Goal: Register for event/course

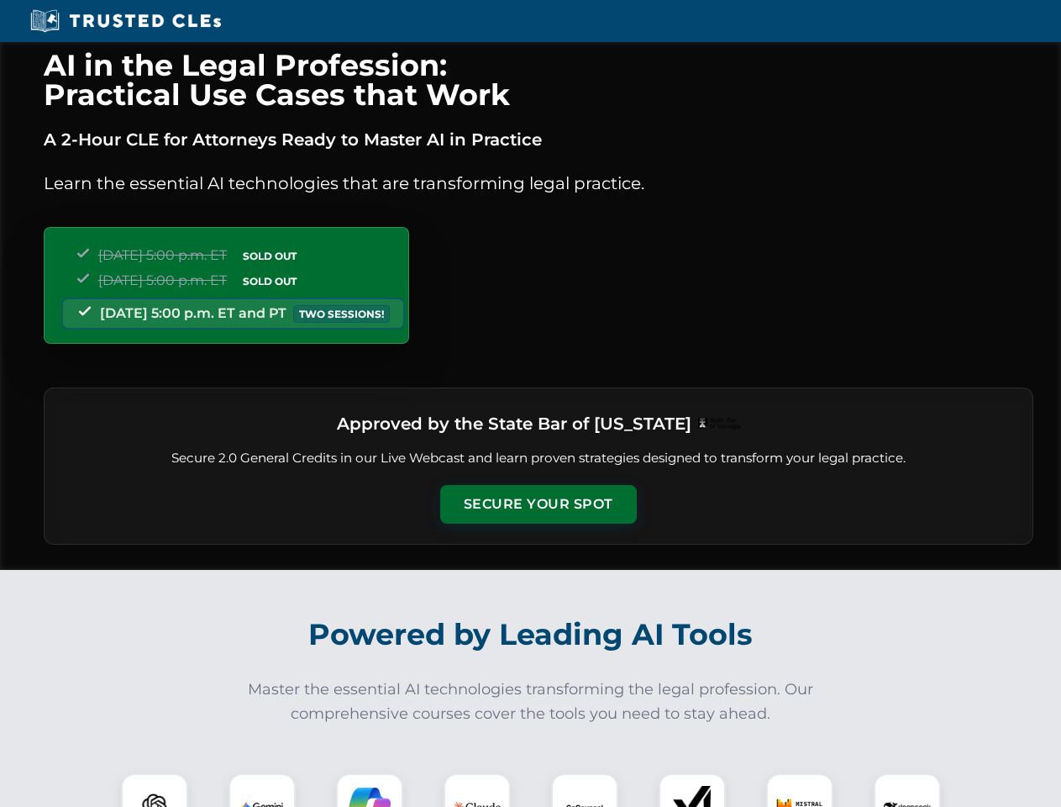
click at [538, 504] on button "Secure Your Spot" at bounding box center [538, 504] width 197 height 39
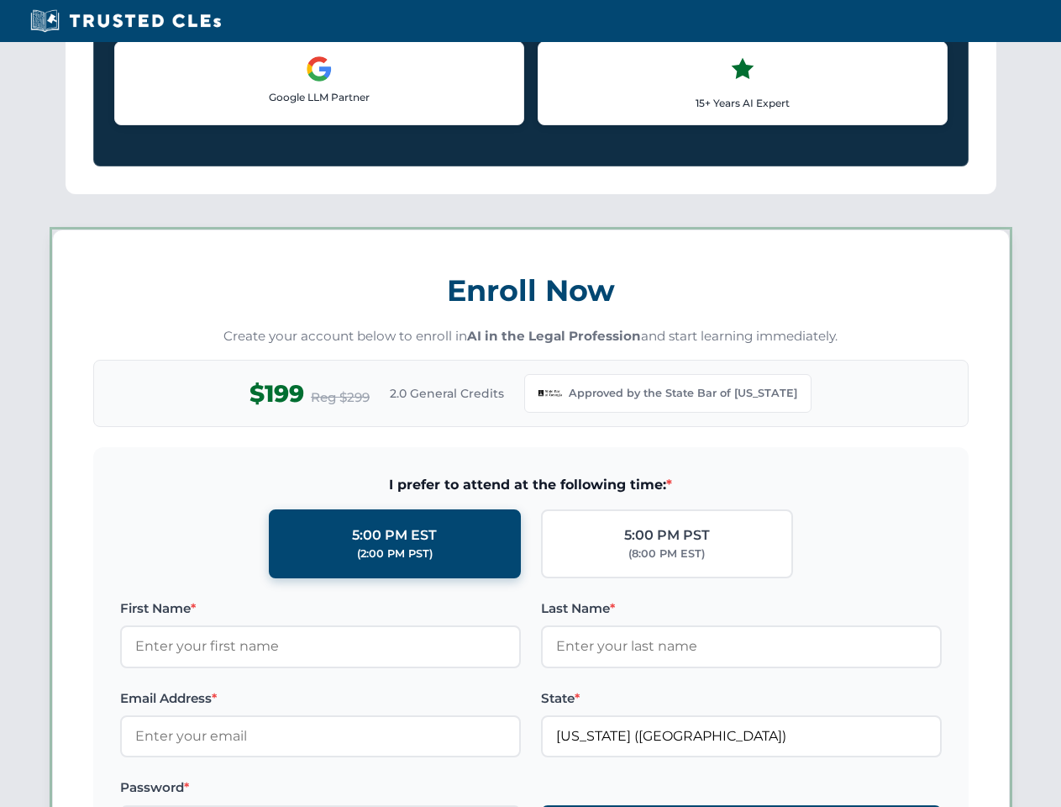
click at [370, 790] on label "Password *" at bounding box center [320, 787] width 401 height 20
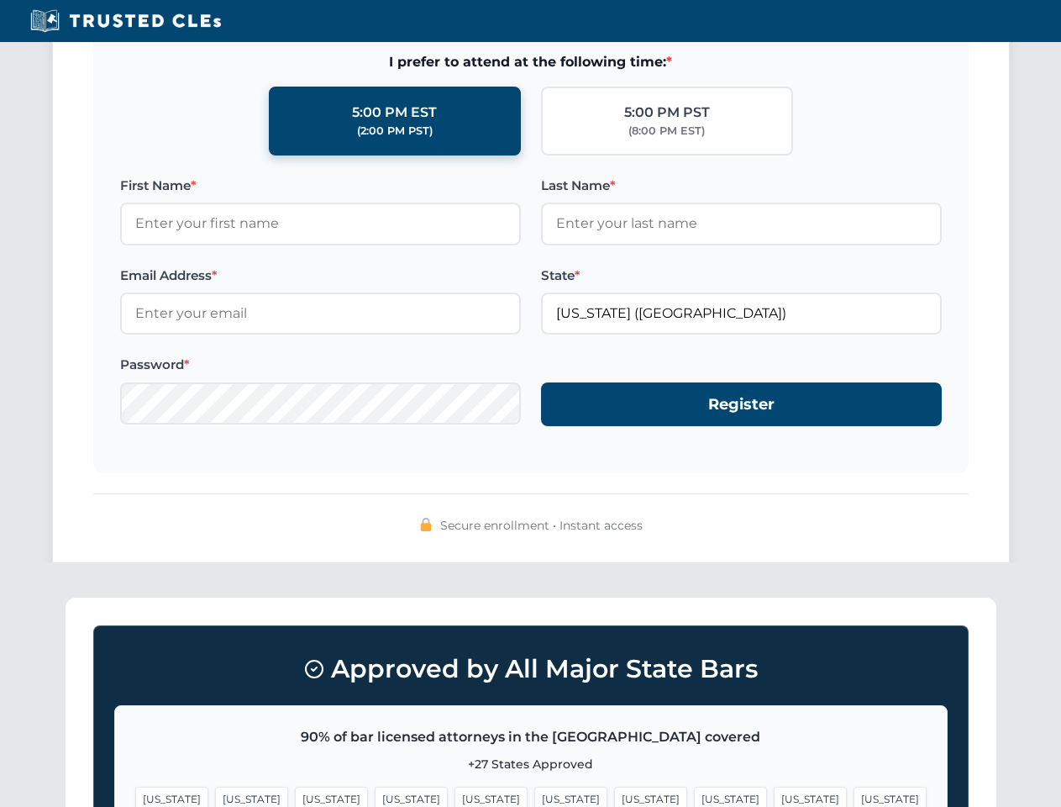
click at [614, 790] on span "[US_STATE]" at bounding box center [650, 798] width 73 height 24
click at [774, 790] on span "[US_STATE]" at bounding box center [810, 798] width 73 height 24
